Goal: Obtain resource: Obtain resource

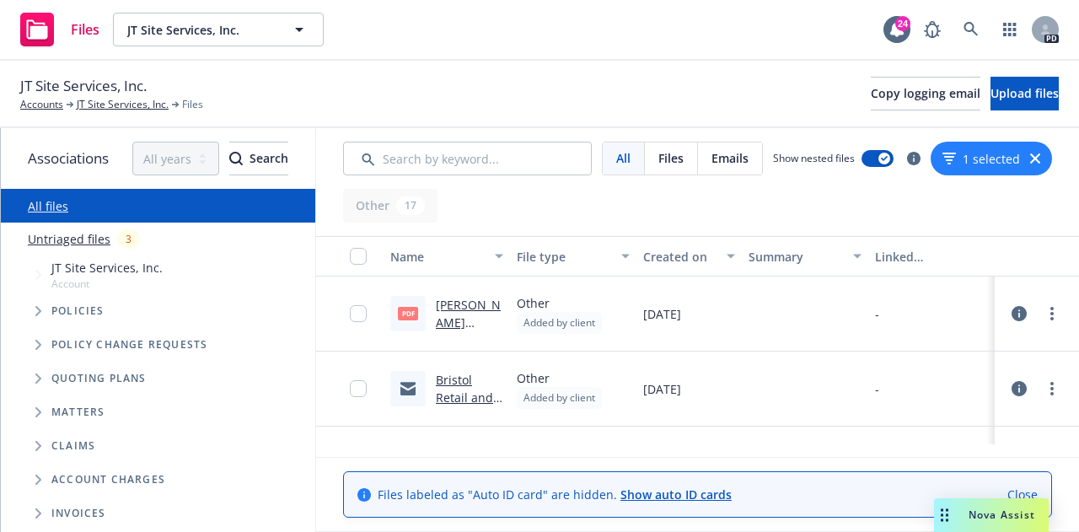
click at [443, 307] on link "Kinney Construction COI Requirements .pdf" at bounding box center [468, 349] width 65 height 105
